Goal: Task Accomplishment & Management: Manage account settings

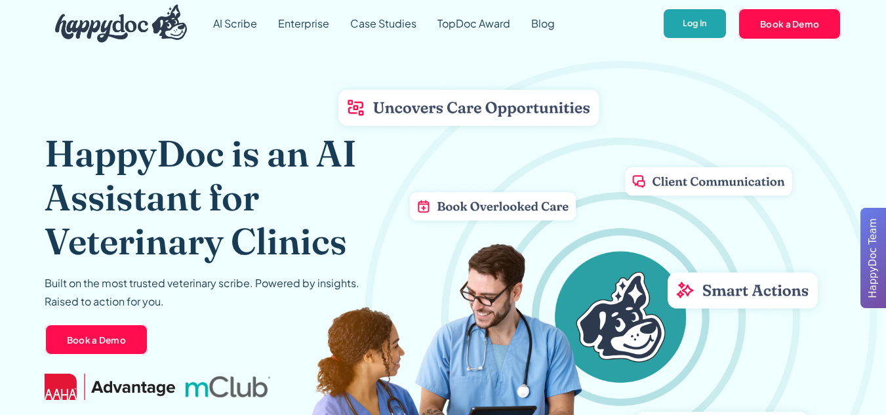
click at [689, 19] on link "Log In" at bounding box center [694, 24] width 65 height 32
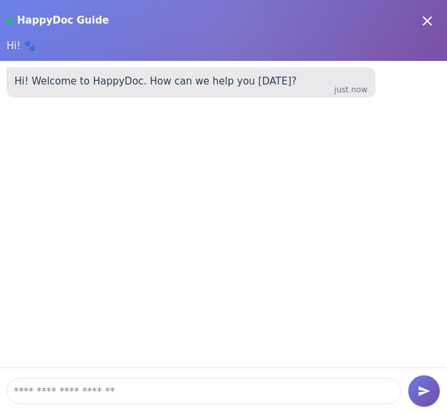
click at [430, 16] on icon at bounding box center [427, 21] width 16 height 16
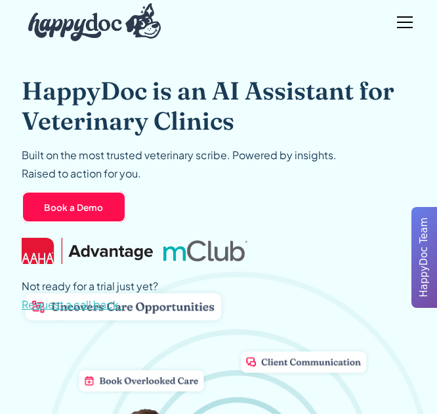
click at [411, 32] on div "menu" at bounding box center [404, 22] width 31 height 31
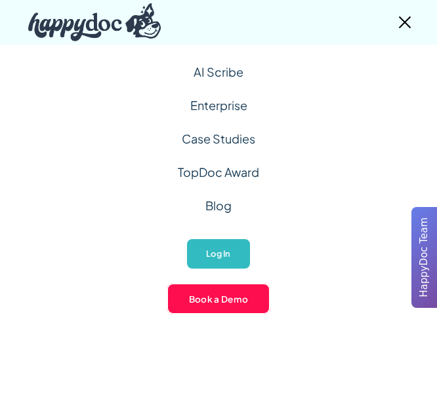
click at [410, 25] on div "menu" at bounding box center [404, 22] width 31 height 31
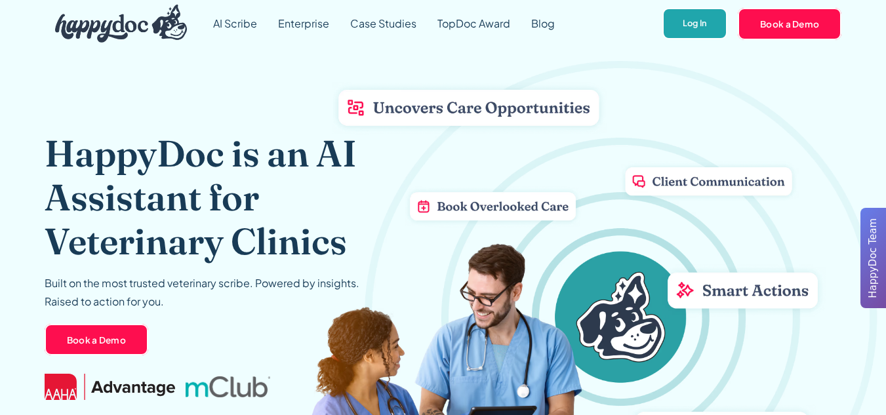
click at [690, 29] on link "Log In" at bounding box center [694, 24] width 65 height 32
click at [702, 24] on link "Log In" at bounding box center [694, 24] width 65 height 32
